Goal: Use online tool/utility: Utilize a website feature to perform a specific function

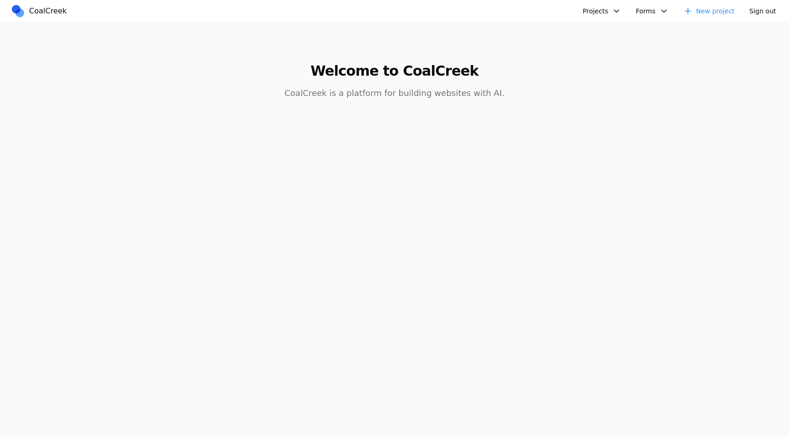
click at [600, 14] on button "Projects" at bounding box center [602, 11] width 49 height 14
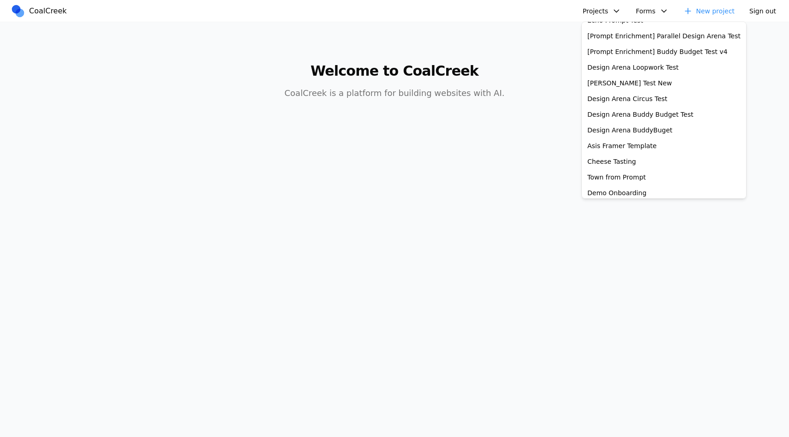
scroll to position [235, 0]
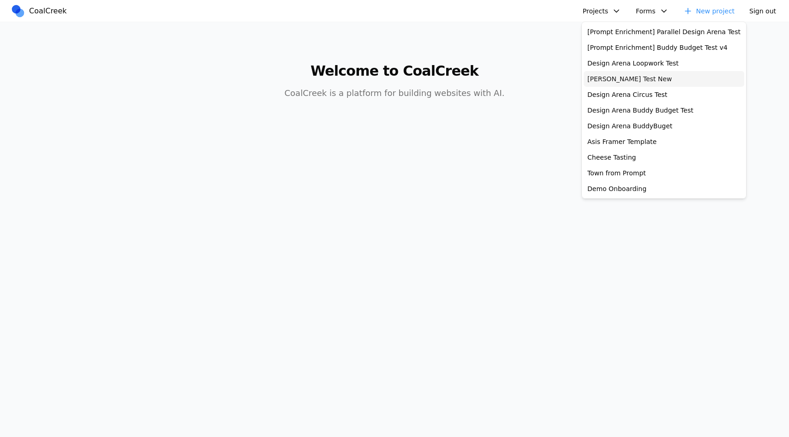
click at [601, 77] on link "Allen Test New" at bounding box center [664, 80] width 161 height 16
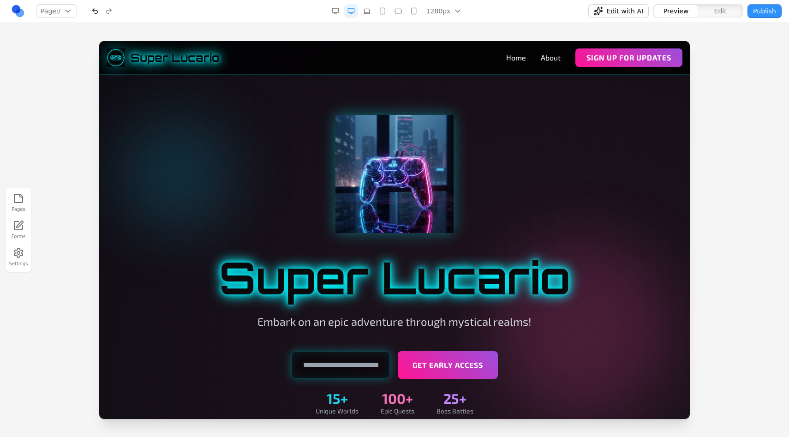
click at [756, 54] on div at bounding box center [394, 239] width 789 height 396
click at [596, 31] on div "Pages Forms Settings" at bounding box center [394, 230] width 789 height 415
click at [704, 35] on div "Pages Forms Settings" at bounding box center [394, 230] width 789 height 415
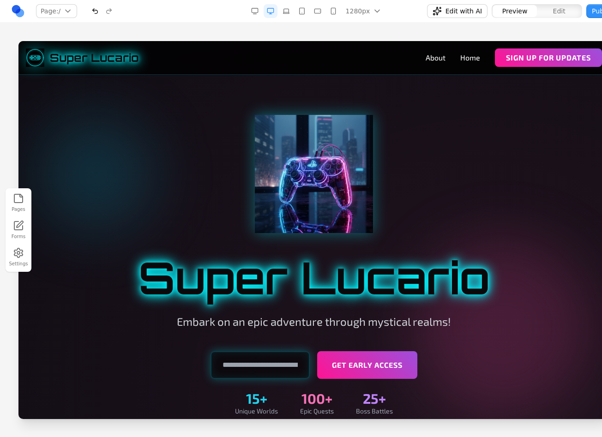
click at [581, 26] on div "Pages Forms Settings" at bounding box center [314, 230] width 628 height 415
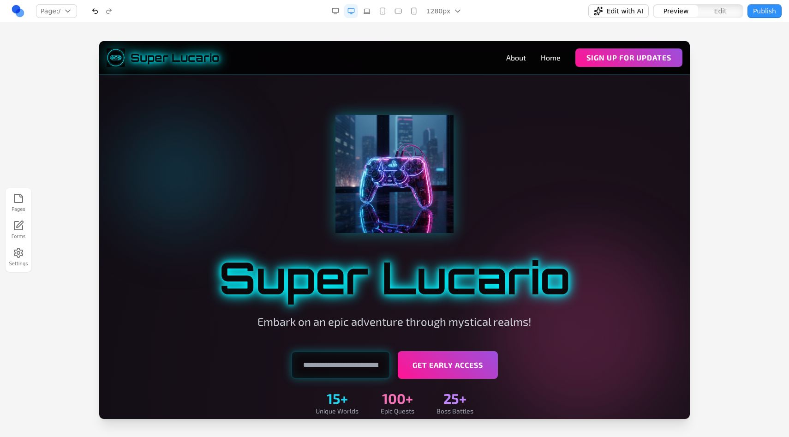
click at [735, 48] on div at bounding box center [394, 239] width 789 height 396
drag, startPoint x: 550, startPoint y: 61, endPoint x: 504, endPoint y: 61, distance: 45.7
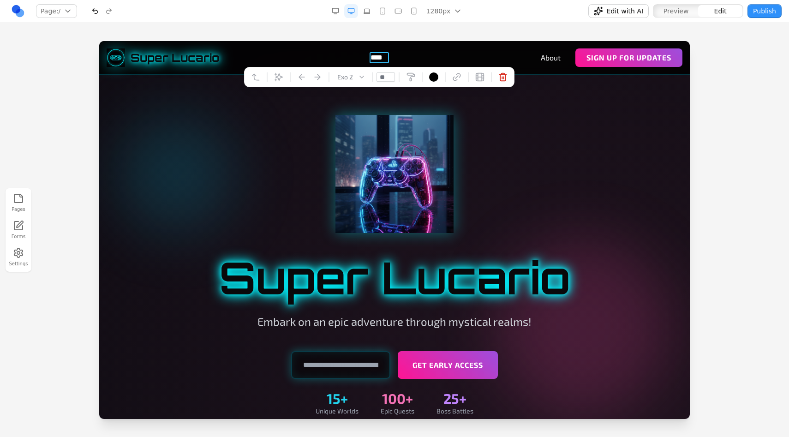
click at [482, 25] on div "Pages Forms Settings" at bounding box center [394, 230] width 789 height 415
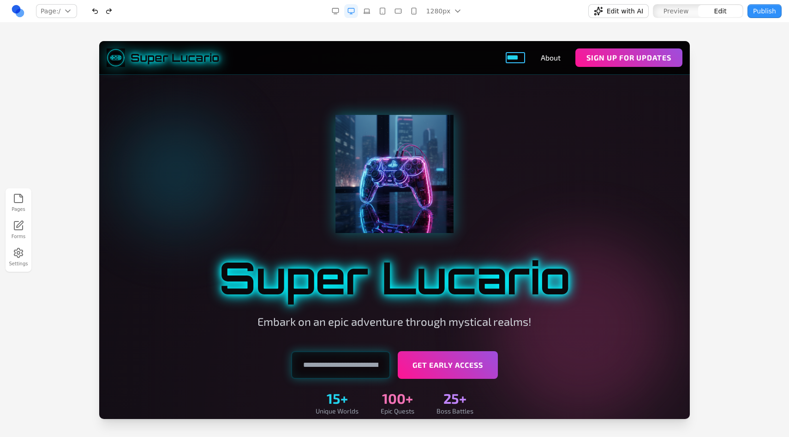
drag, startPoint x: 547, startPoint y: 58, endPoint x: 514, endPoint y: 58, distance: 32.3
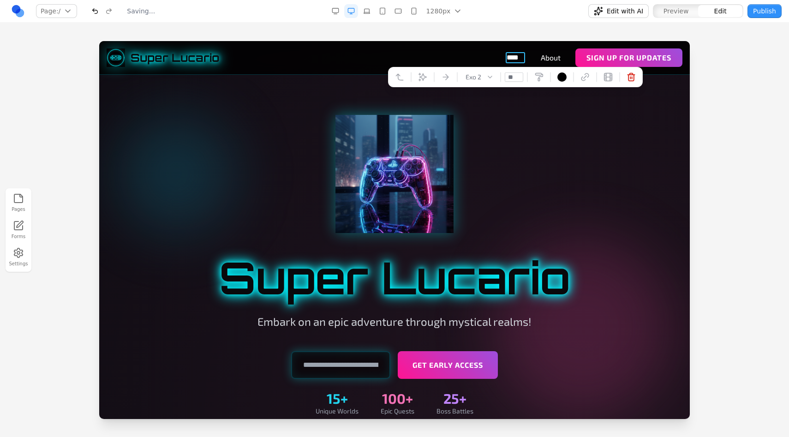
click at [523, 27] on div "Pages Forms Settings" at bounding box center [394, 230] width 789 height 415
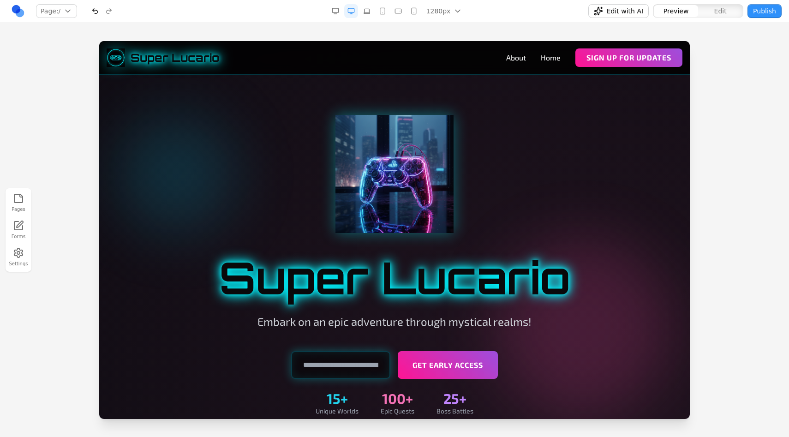
click at [568, 141] on div at bounding box center [395, 174] width 532 height 118
click at [491, 53] on div "Super Lucario About Home Sign Up for Updates" at bounding box center [395, 57] width 576 height 18
click at [523, 101] on div at bounding box center [394, 265] width 591 height 375
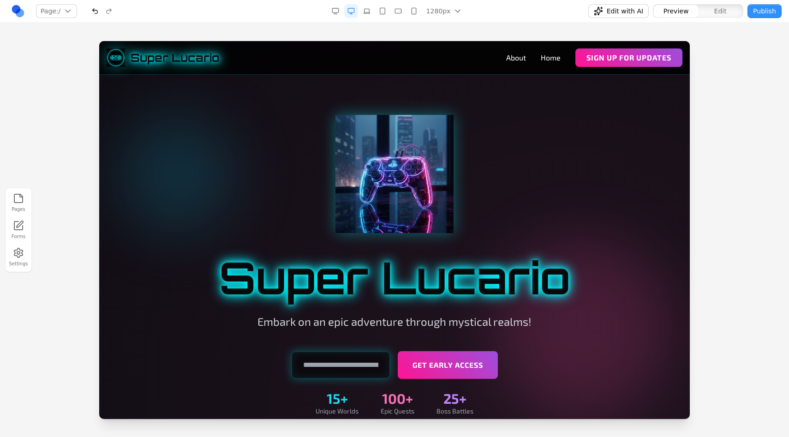
click at [530, 84] on div at bounding box center [394, 265] width 591 height 375
click at [262, 22] on nav "Page: / / /about Manage pages 1280px 1536px 1280px 1024px 768px 480px 375px Edi…" at bounding box center [394, 11] width 789 height 23
click at [499, 163] on div at bounding box center [395, 174] width 532 height 118
click at [610, 10] on span "Edit with AI" at bounding box center [625, 10] width 36 height 9
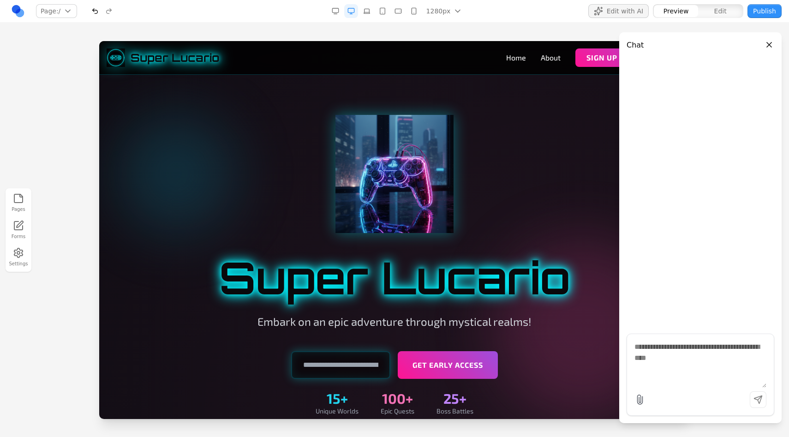
click at [662, 349] on textarea at bounding box center [701, 365] width 132 height 46
type textarea "**"
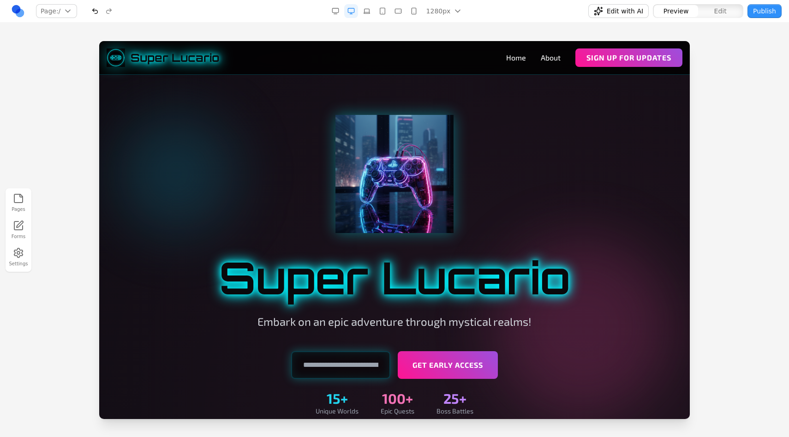
click at [488, 36] on div "Pages Forms Settings" at bounding box center [394, 230] width 789 height 415
click at [626, 10] on span "Edit with AI" at bounding box center [625, 10] width 36 height 9
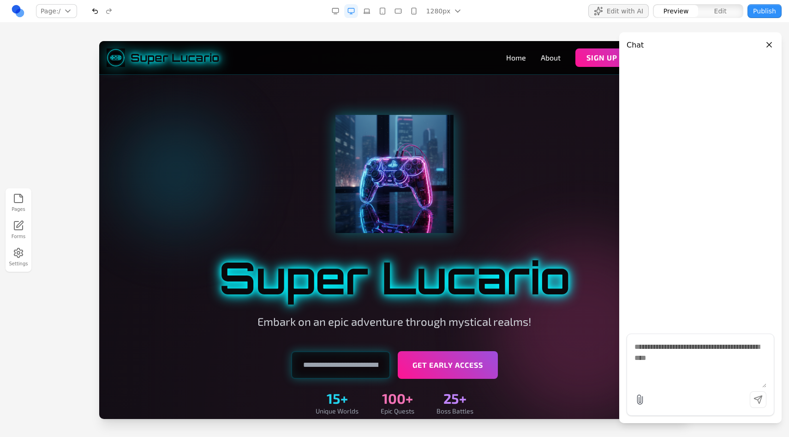
click at [696, 366] on textarea at bounding box center [701, 365] width 132 height 46
type textarea "**********"
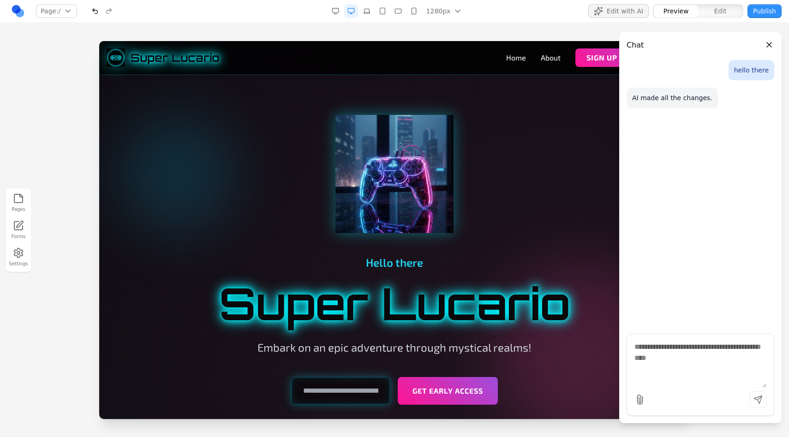
click at [535, 25] on div "Pages Forms Settings" at bounding box center [394, 230] width 789 height 415
click at [772, 42] on button "Close panel" at bounding box center [769, 45] width 10 height 10
